Goal: Find specific page/section: Find specific page/section

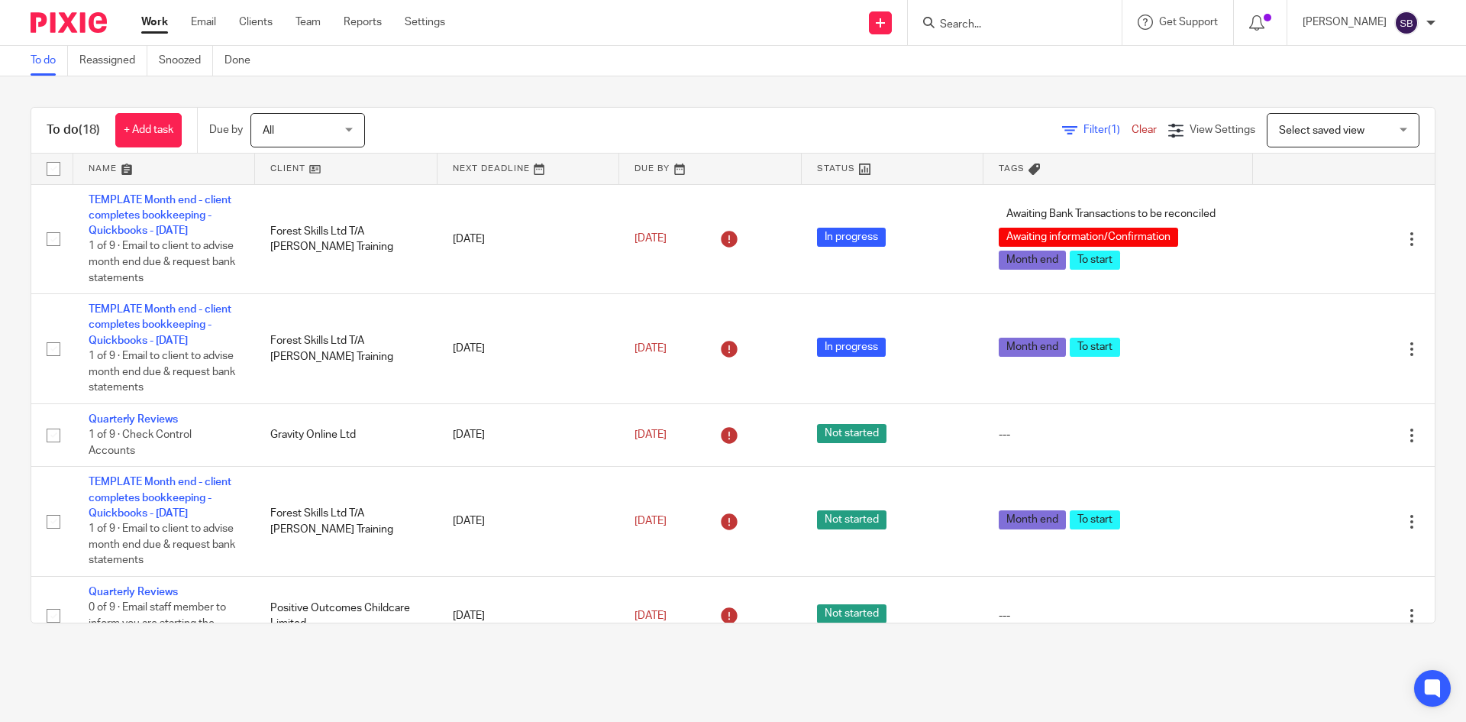
click at [1054, 13] on form at bounding box center [1020, 22] width 163 height 19
click at [1023, 21] on input "Search" at bounding box center [1007, 25] width 137 height 14
type input "doodl"
click at [1076, 60] on link at bounding box center [1077, 71] width 283 height 47
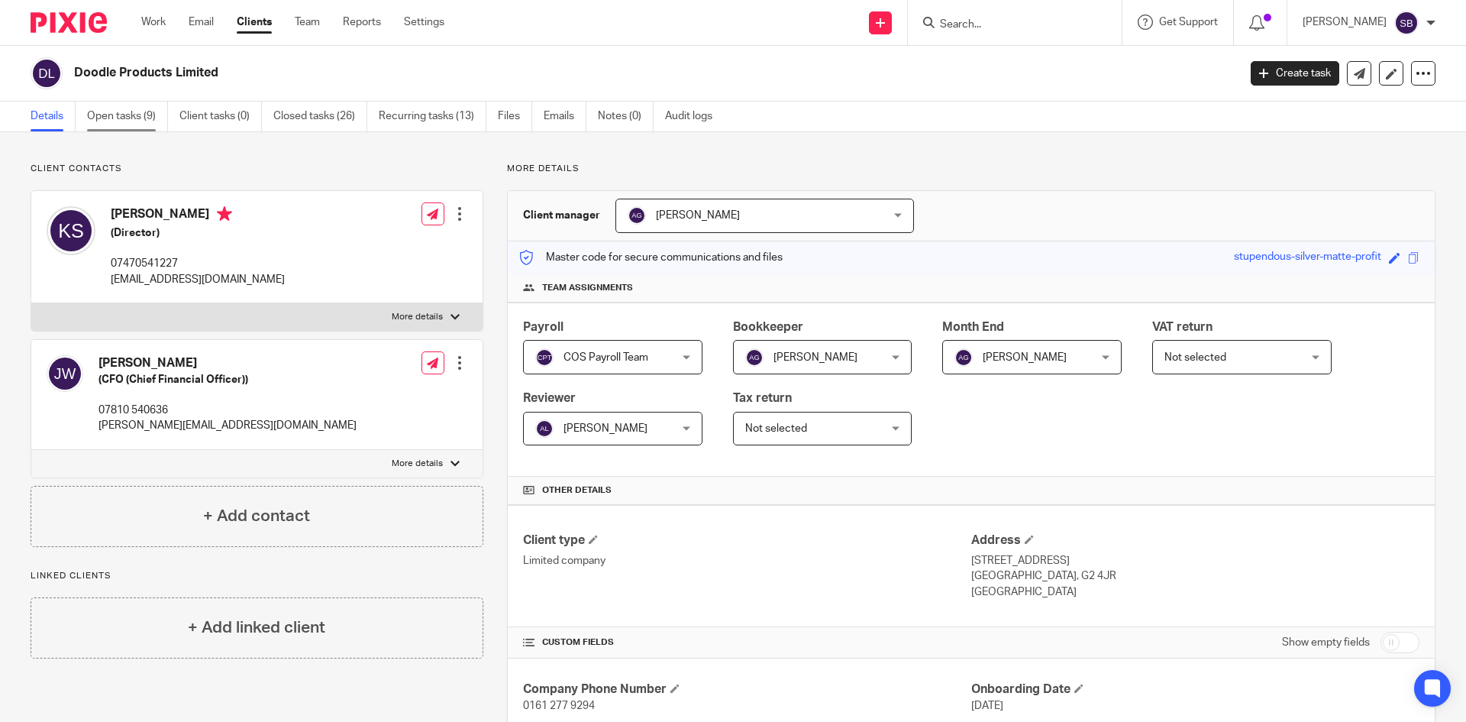
click at [150, 121] on link "Open tasks (9)" at bounding box center [127, 117] width 81 height 30
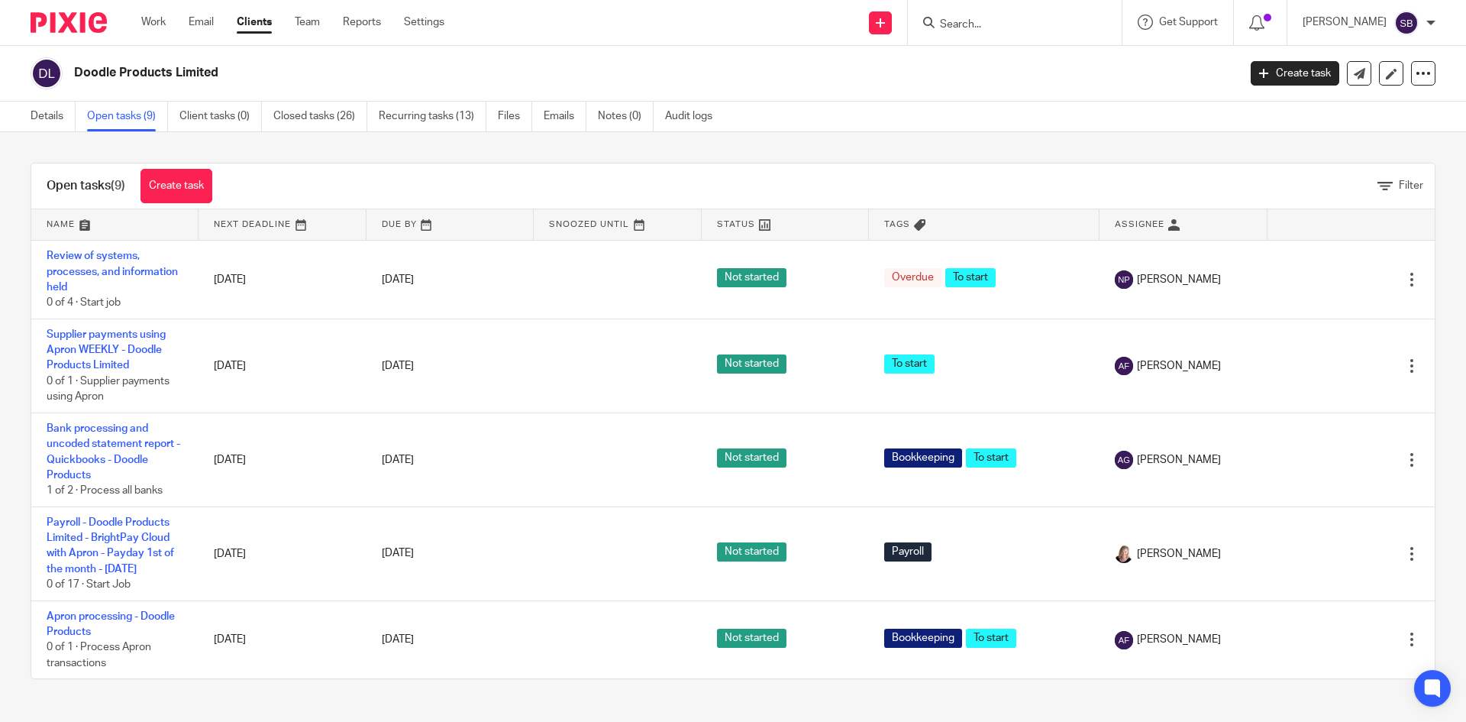
scroll to position [391, 0]
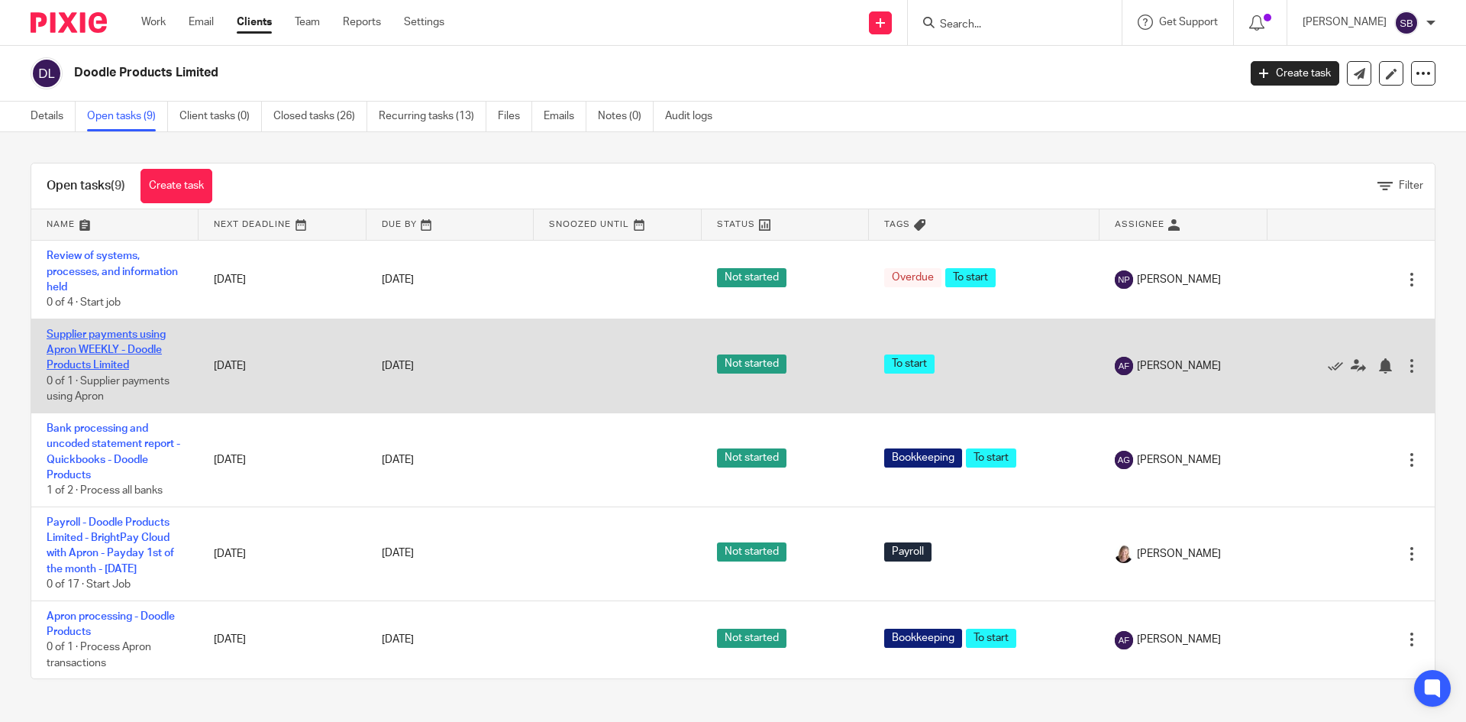
click at [124, 333] on link "Supplier payments using Apron WEEKLY - Doodle Products Limited" at bounding box center [106, 350] width 119 height 42
